Goal: Task Accomplishment & Management: Use online tool/utility

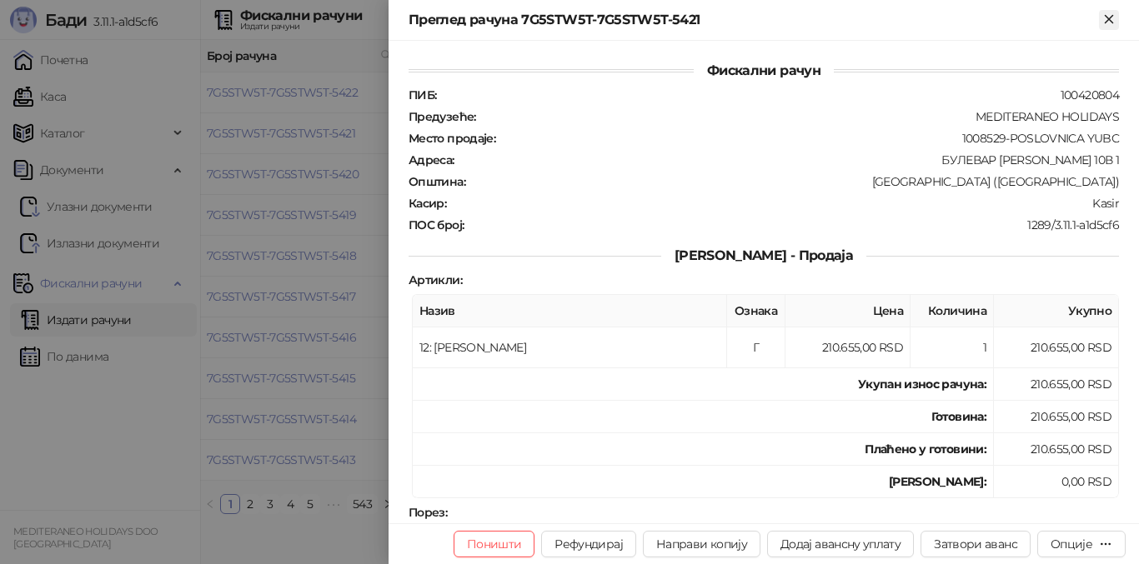
click at [1115, 13] on icon "Close" at bounding box center [1108, 19] width 15 height 15
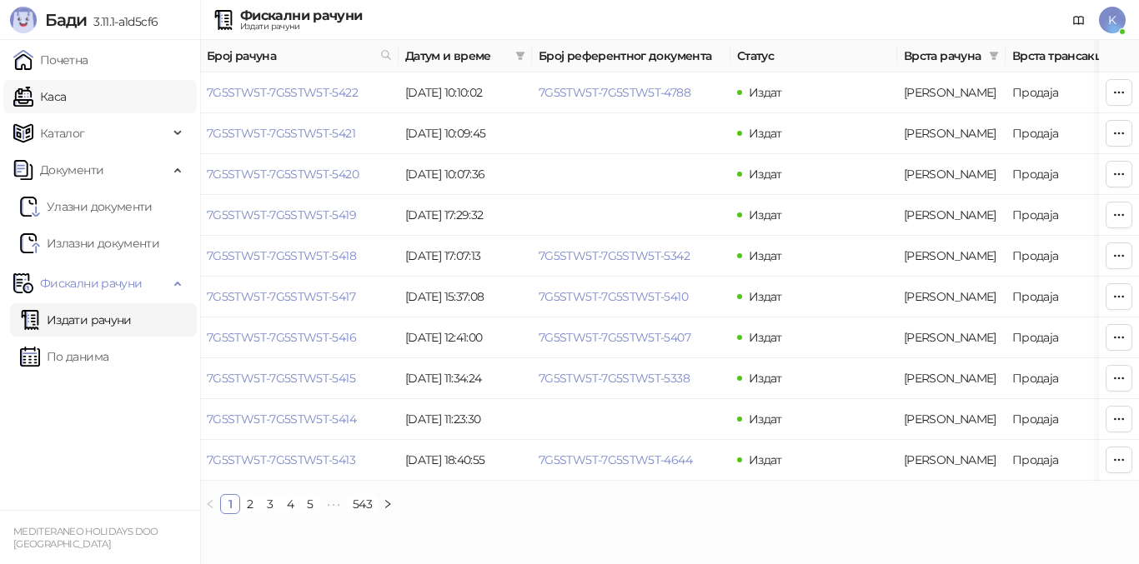
click at [66, 98] on link "Каса" at bounding box center [39, 96] width 53 height 33
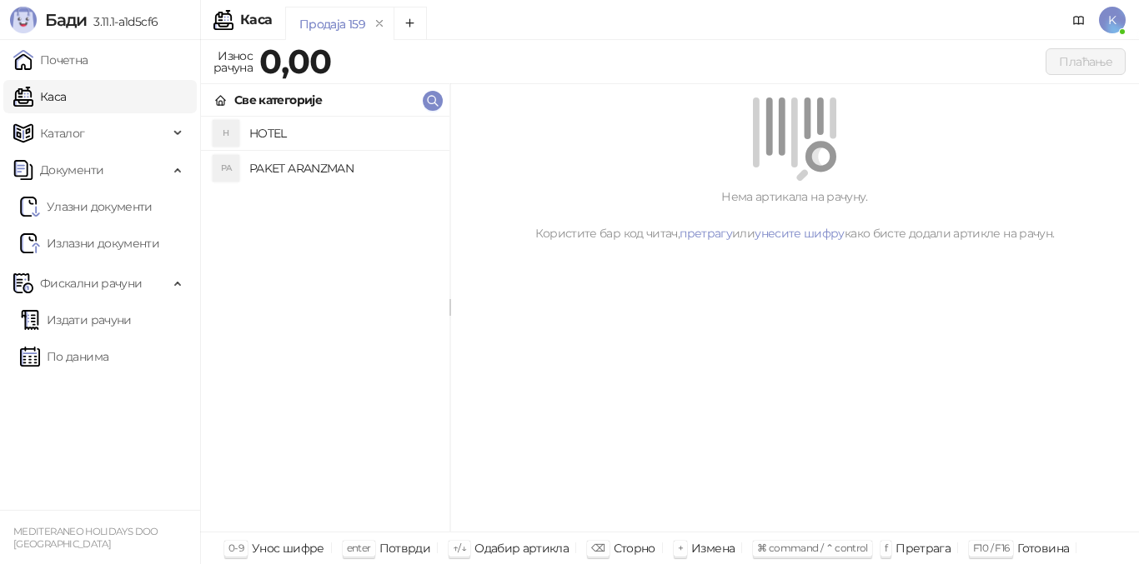
click at [275, 161] on h4 "PAKET ARANZMAN" at bounding box center [342, 168] width 187 height 27
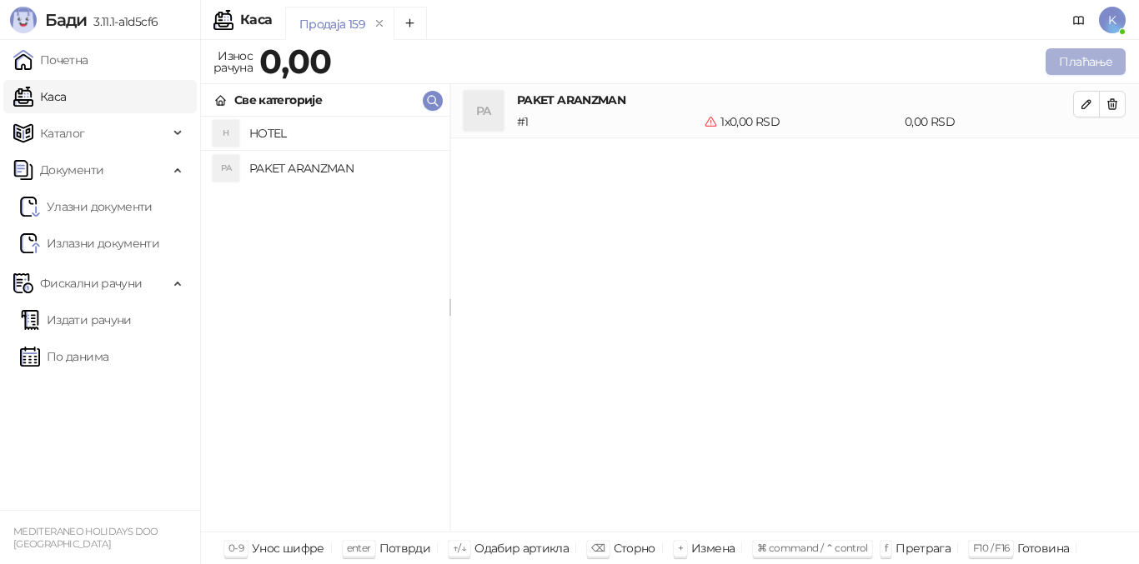
click at [1074, 68] on button "Плаћање" at bounding box center [1085, 61] width 80 height 27
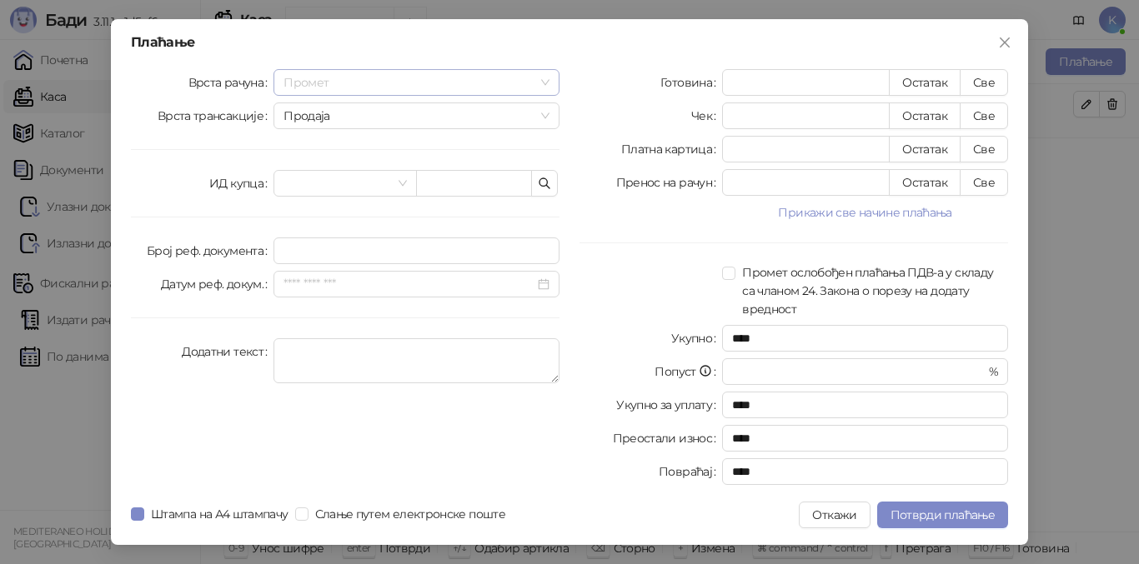
click at [458, 70] on span "Промет" at bounding box center [416, 82] width 266 height 25
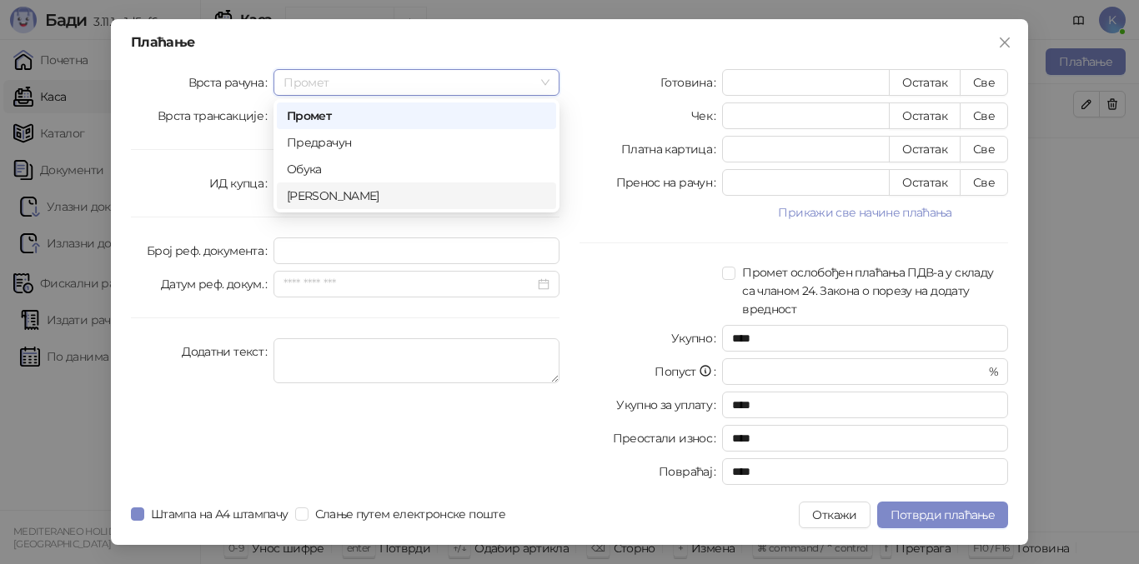
click at [335, 196] on div "[PERSON_NAME]" at bounding box center [416, 196] width 259 height 18
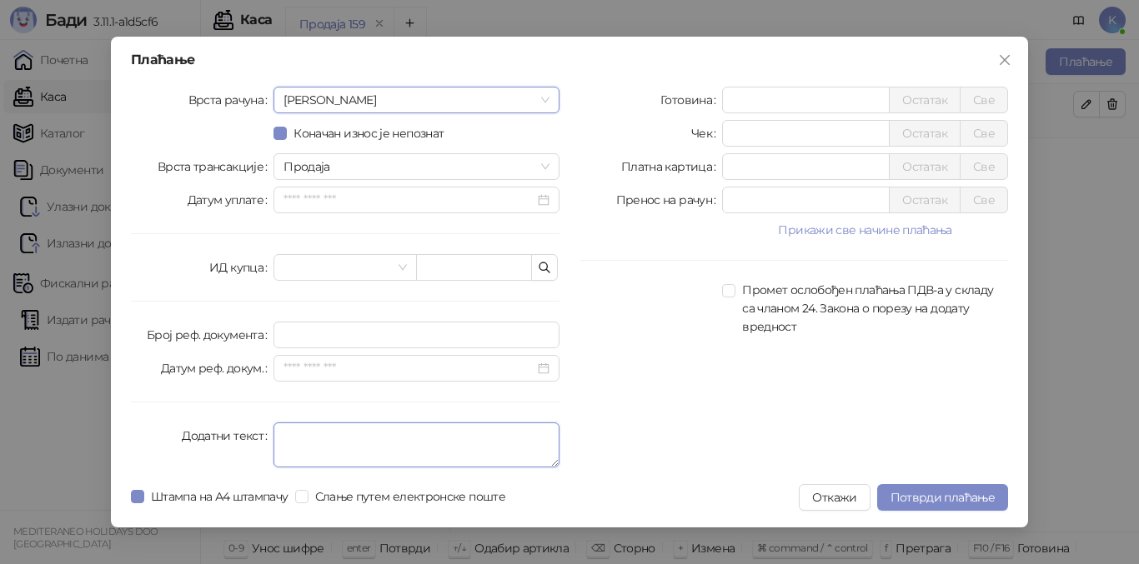
click at [288, 433] on textarea "Додатни текст" at bounding box center [416, 445] width 286 height 45
type textarea "*********"
click at [727, 99] on input "*" at bounding box center [806, 100] width 166 height 25
type input "******"
click at [920, 488] on button "Потврди плаћање" at bounding box center [942, 497] width 131 height 27
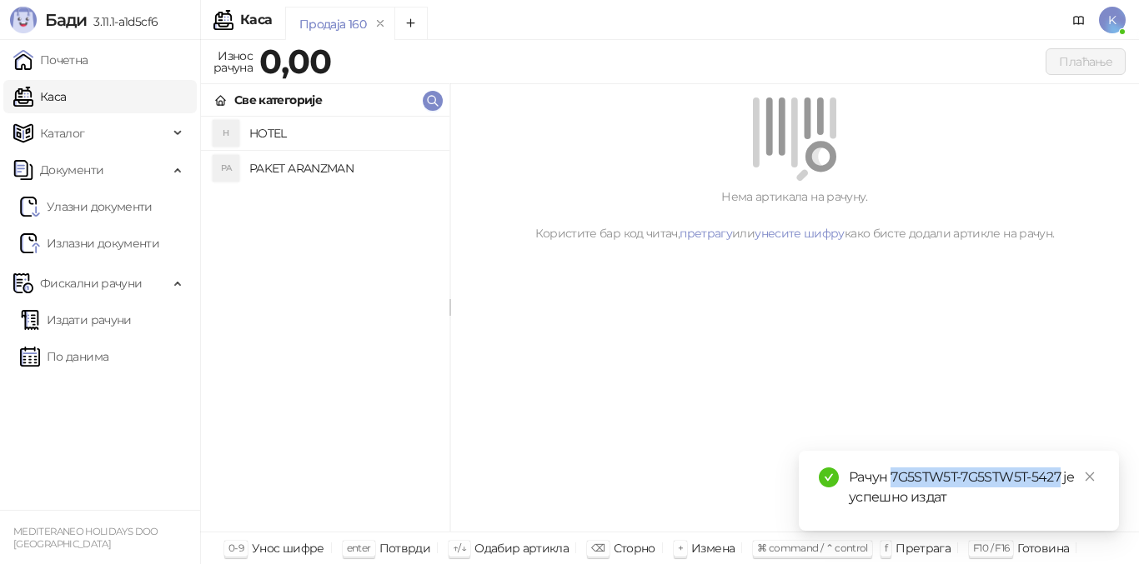
drag, startPoint x: 889, startPoint y: 476, endPoint x: 1054, endPoint y: 478, distance: 164.2
click at [1063, 477] on div "Рачун 7G5STW5T-7G5STW5T-5427 је успешно издат" at bounding box center [973, 488] width 250 height 40
copy div "7G5STW5T-7G5STW5T-5427"
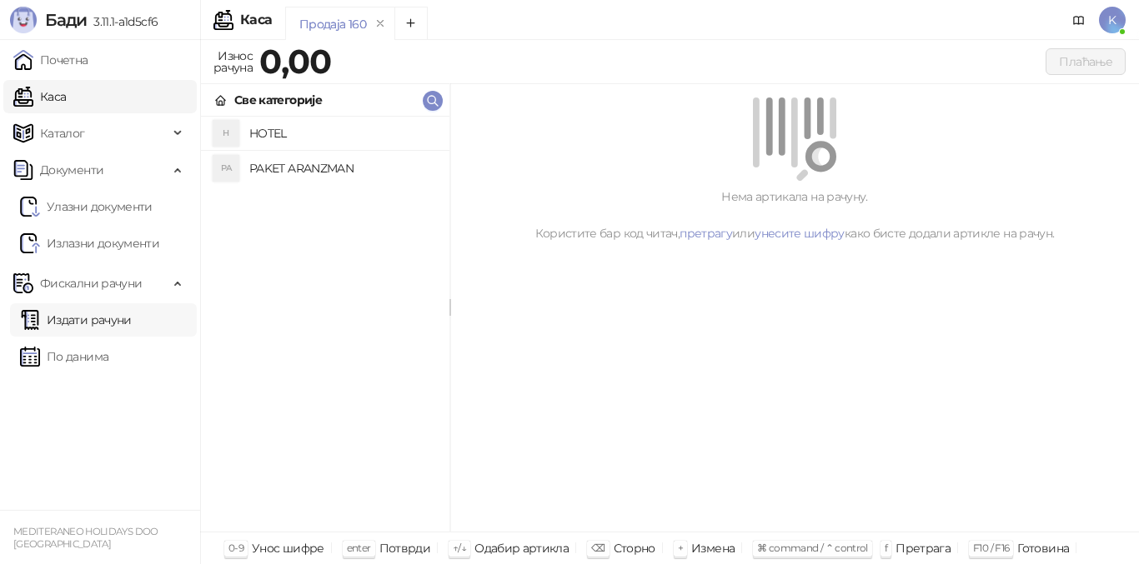
click at [95, 325] on link "Издати рачуни" at bounding box center [76, 319] width 112 height 33
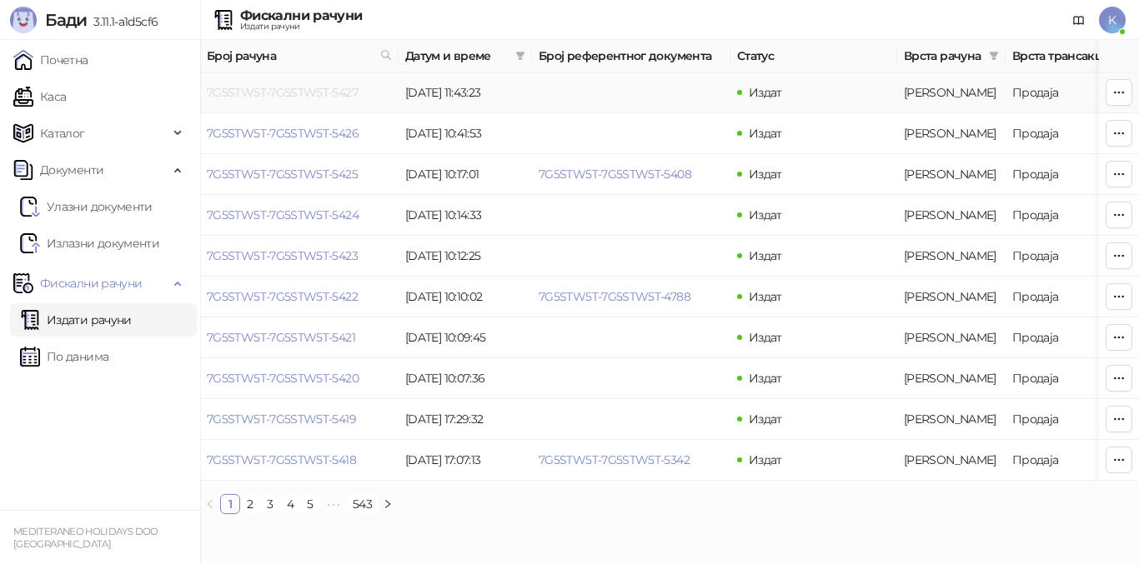
click at [338, 94] on link "7G5STW5T-7G5STW5T-5427" at bounding box center [282, 92] width 151 height 15
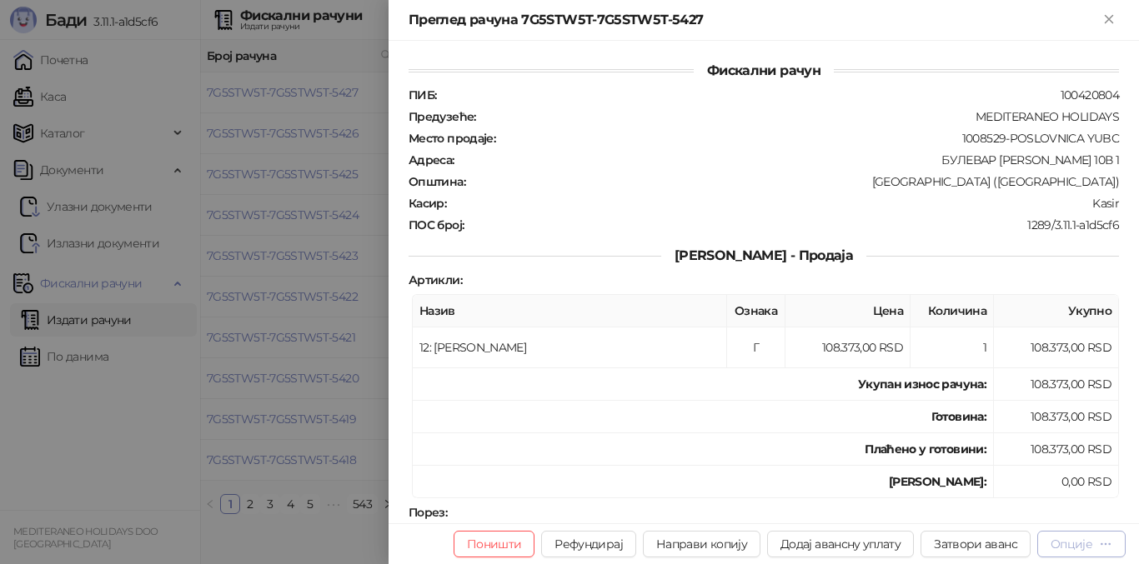
click at [1072, 549] on div "Опције" at bounding box center [1071, 544] width 42 height 15
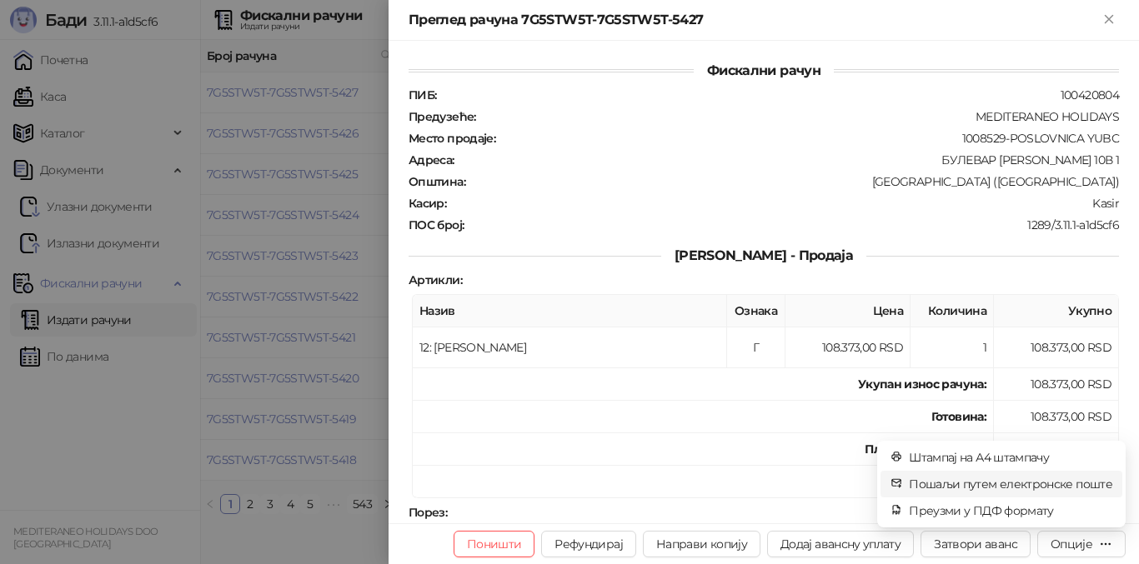
click at [1016, 488] on span "Пошаљи путем електронске поште" at bounding box center [1010, 484] width 203 height 18
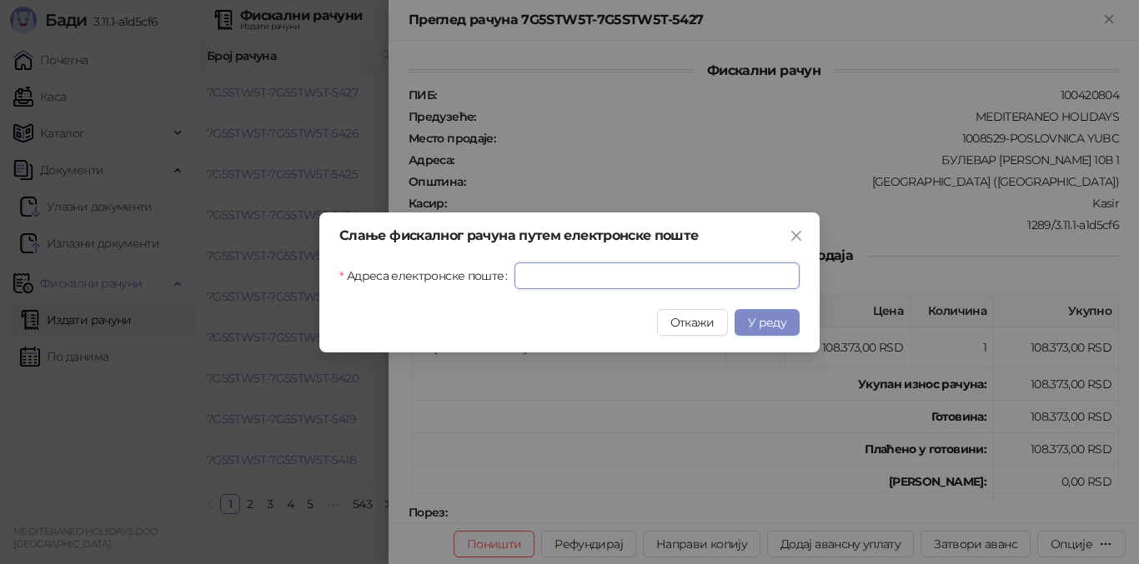
click at [545, 284] on input "Адреса електронске поште" at bounding box center [656, 276] width 285 height 27
paste input "**********"
type input "**********"
click at [776, 326] on span "У реду" at bounding box center [767, 322] width 38 height 15
